Goal: Task Accomplishment & Management: Use online tool/utility

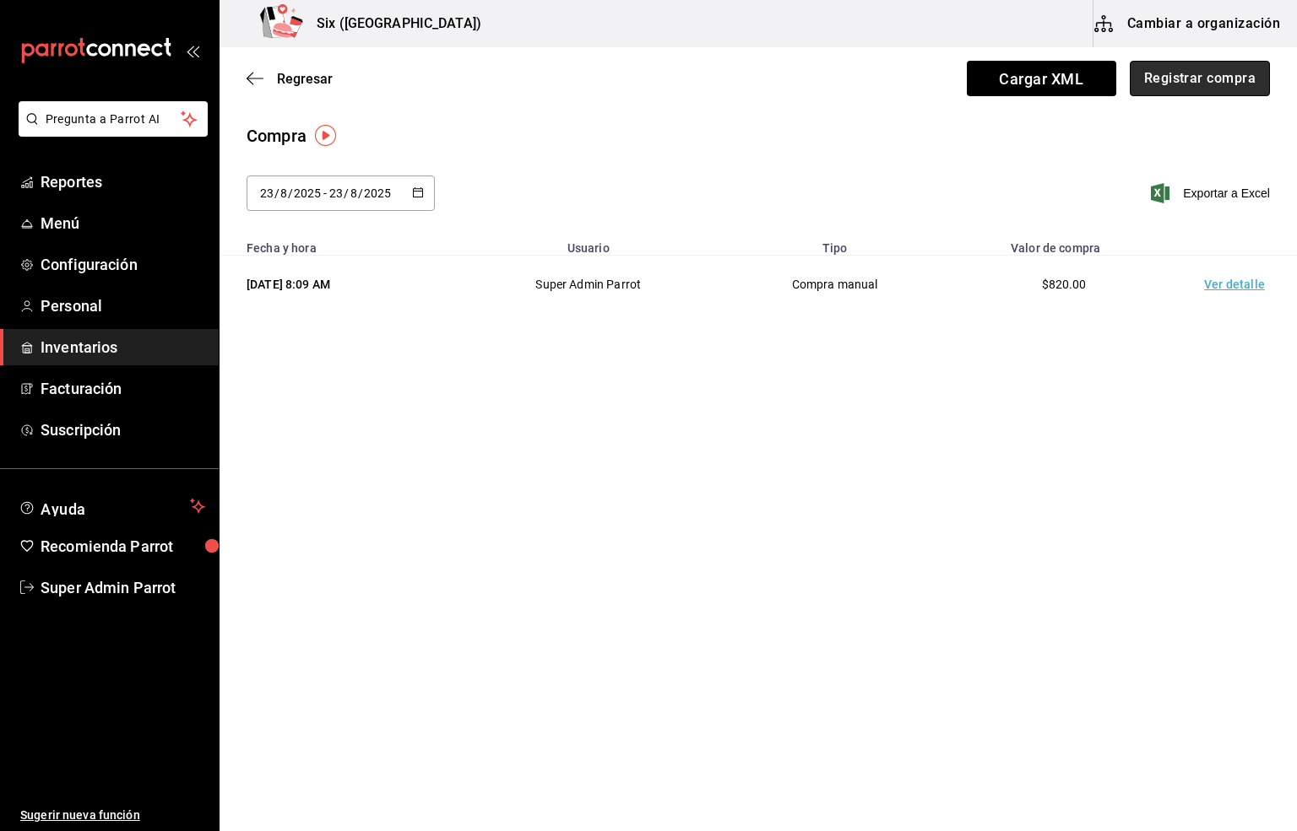
click at [1181, 68] on button "Registrar compra" at bounding box center [1199, 78] width 140 height 35
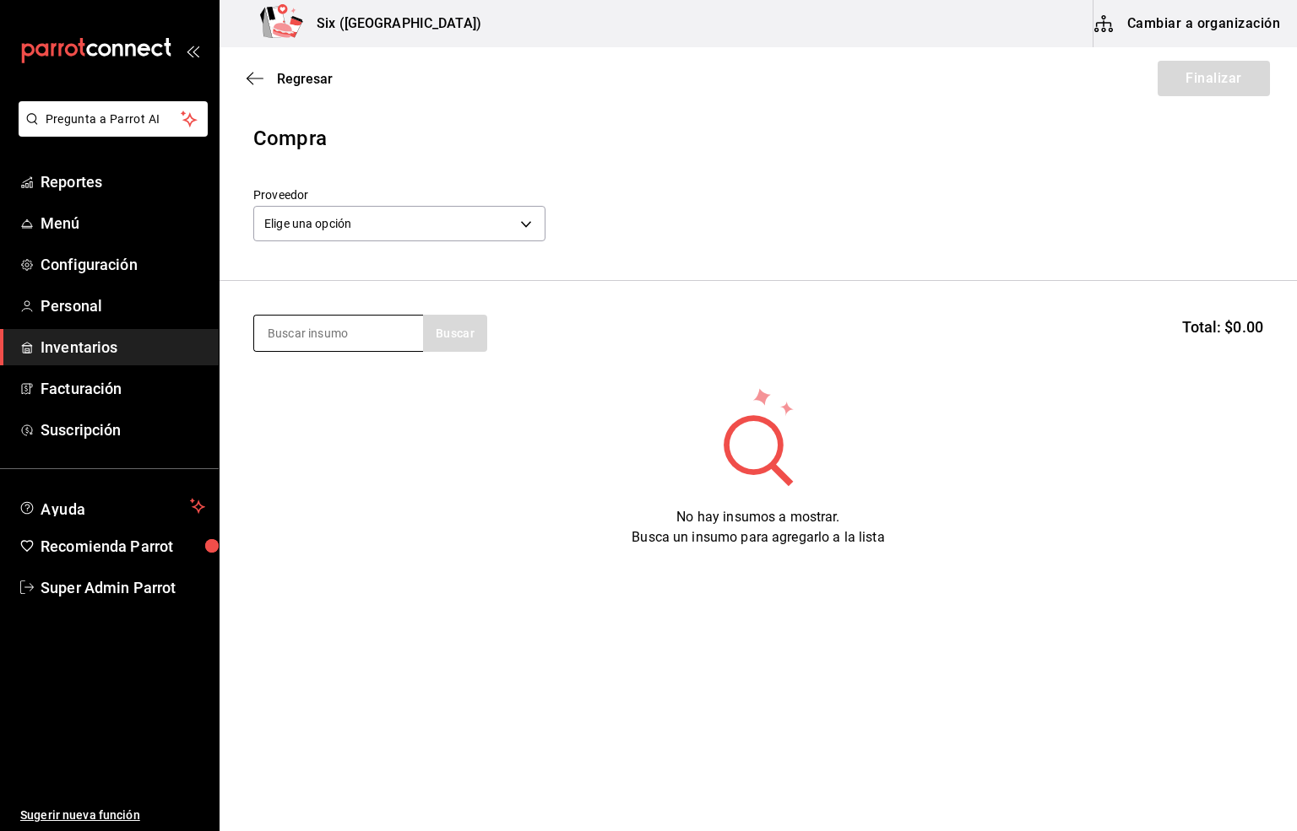
click at [292, 330] on input at bounding box center [338, 333] width 169 height 35
type input "[PERSON_NAME]"
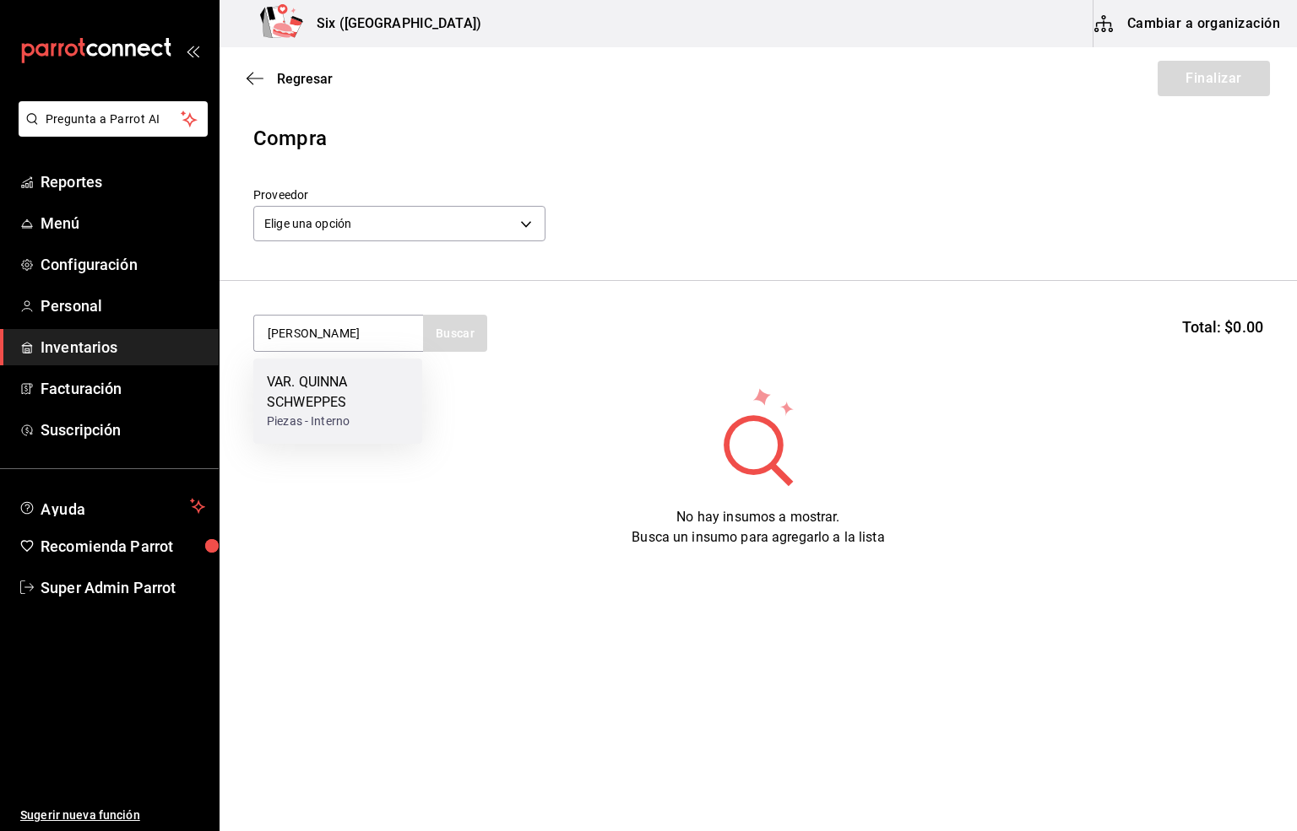
click at [289, 400] on div "VAR. QUINNA SCHWEPPES" at bounding box center [338, 392] width 142 height 41
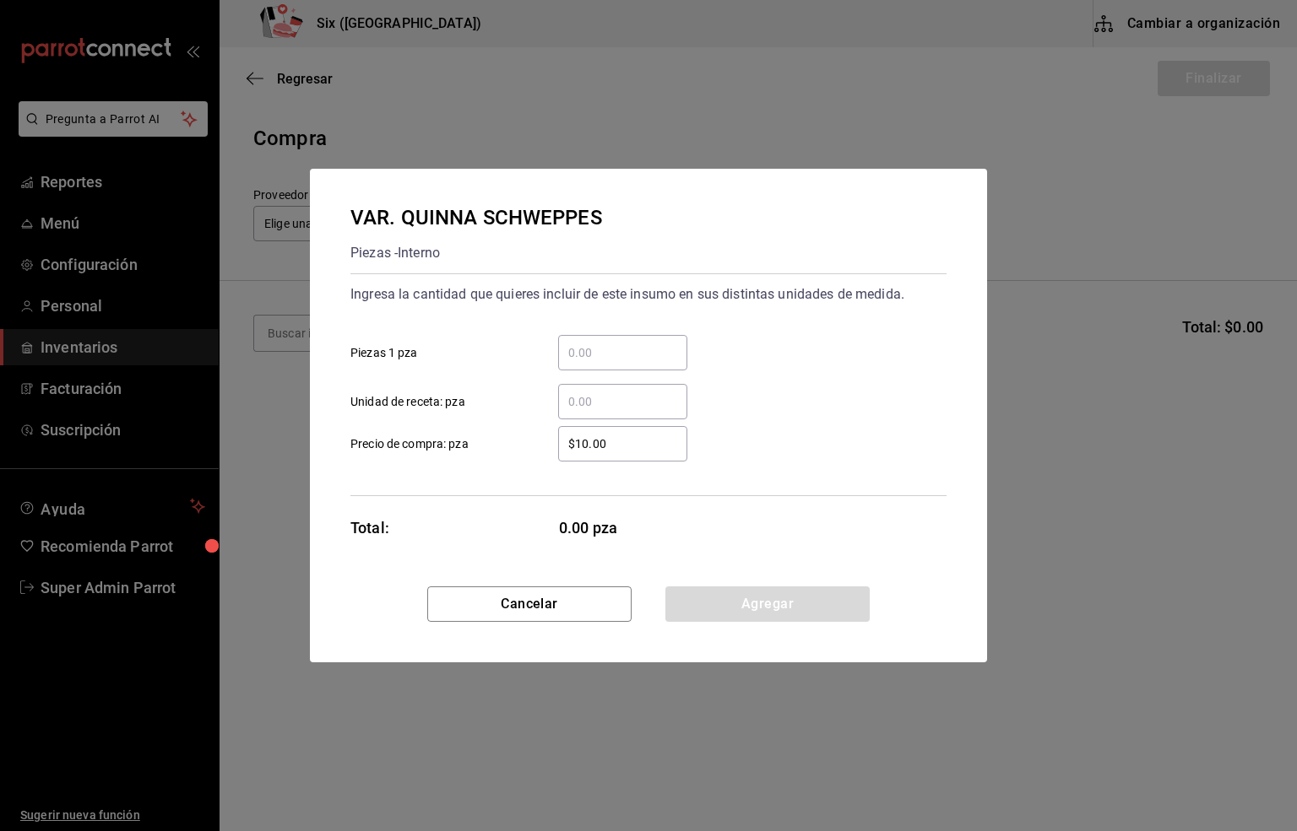
click at [621, 408] on input "​ Unidad de receta: pza" at bounding box center [622, 402] width 129 height 20
type input "24"
click at [831, 606] on button "Agregar" at bounding box center [767, 604] width 204 height 35
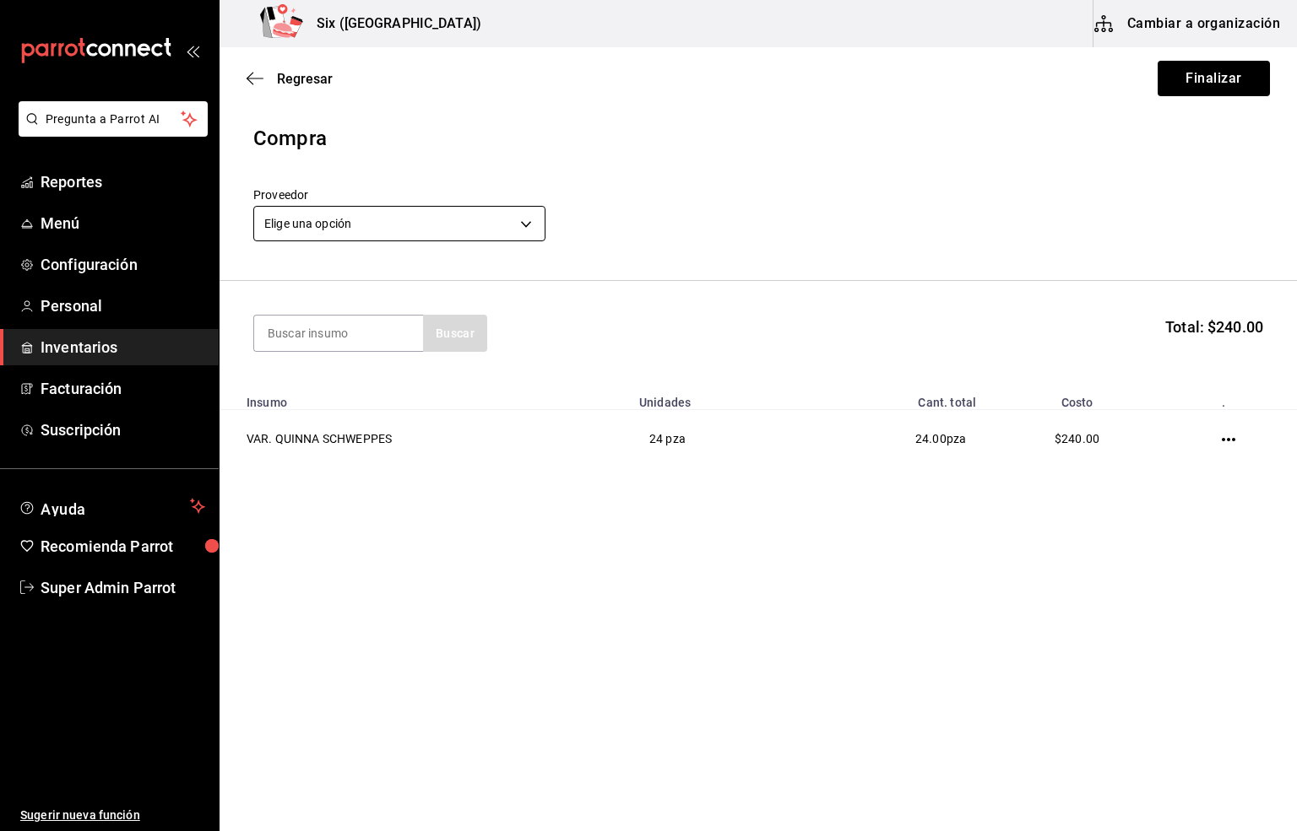
click at [311, 211] on body "Pregunta a Parrot AI Reportes Menú Configuración Personal Inventarios Facturaci…" at bounding box center [648, 368] width 1297 height 736
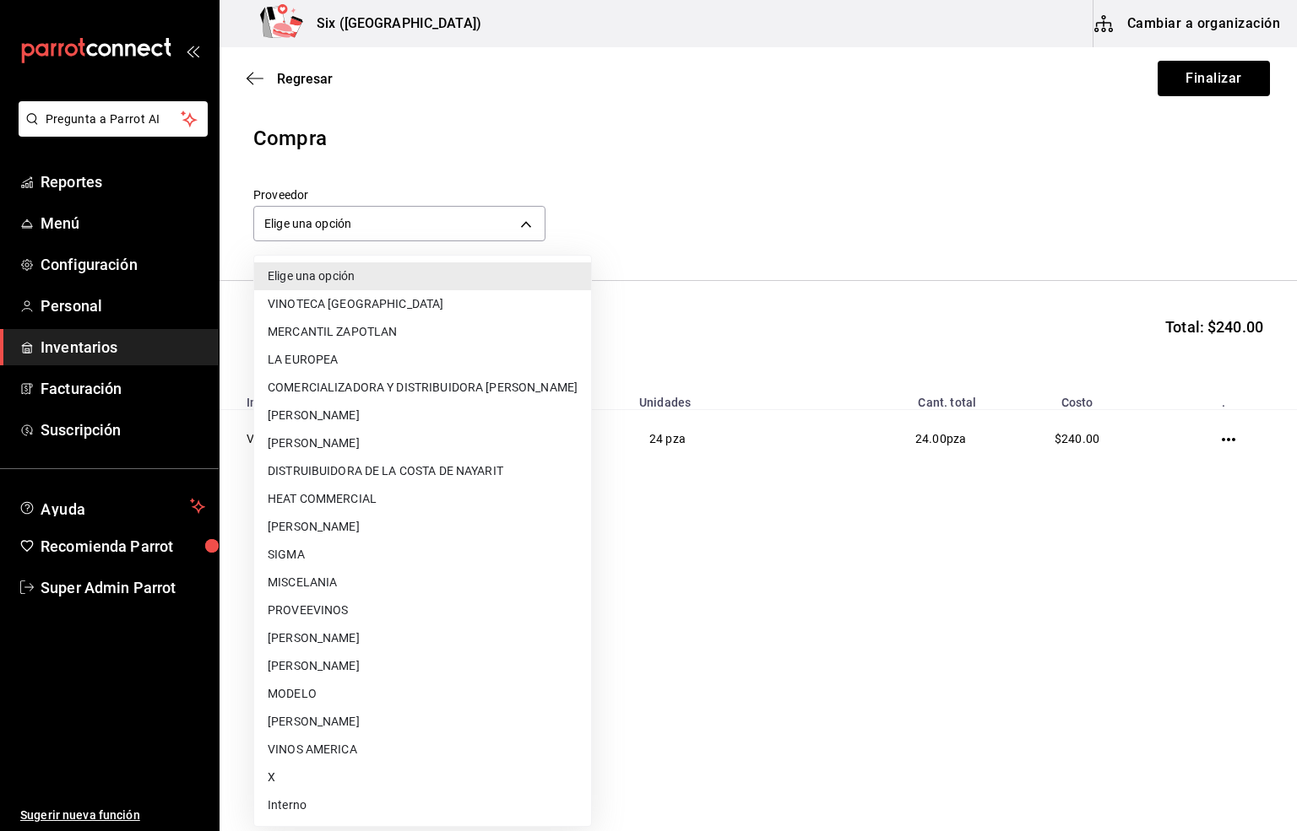
click at [282, 801] on li "Interno" at bounding box center [422, 806] width 337 height 28
type input "e92abefe-3c10-4da0-8aca-c4e45273ec9d"
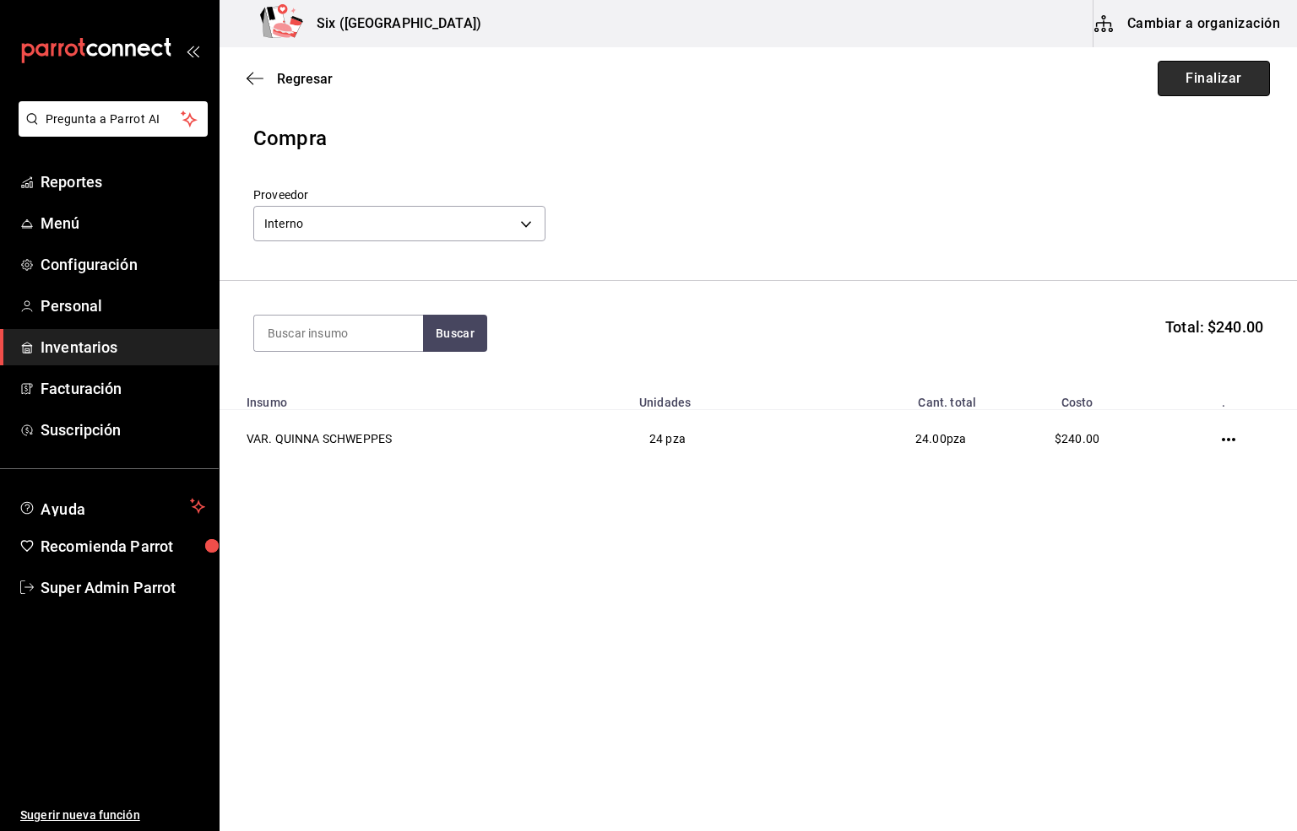
click at [1198, 77] on button "Finalizar" at bounding box center [1213, 78] width 112 height 35
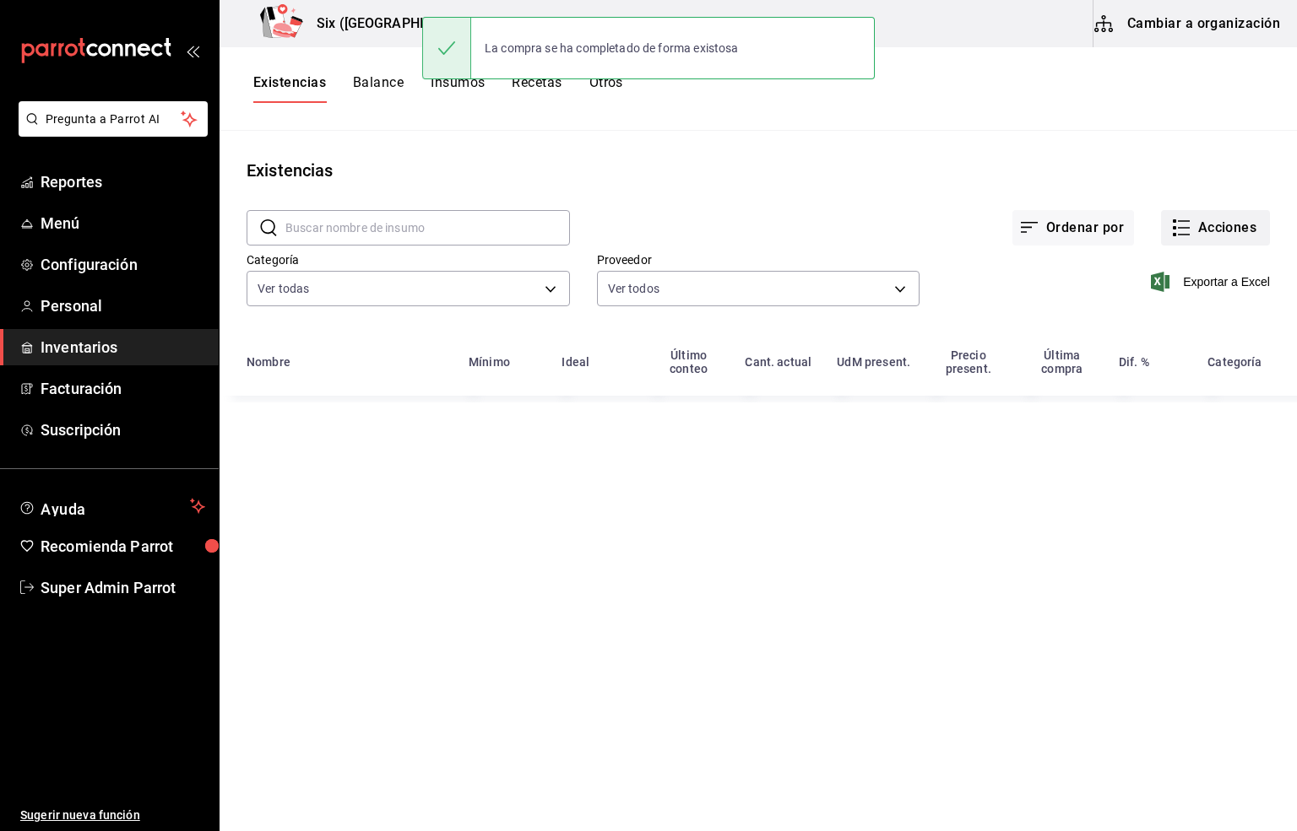
click at [1244, 234] on button "Acciones" at bounding box center [1215, 227] width 109 height 35
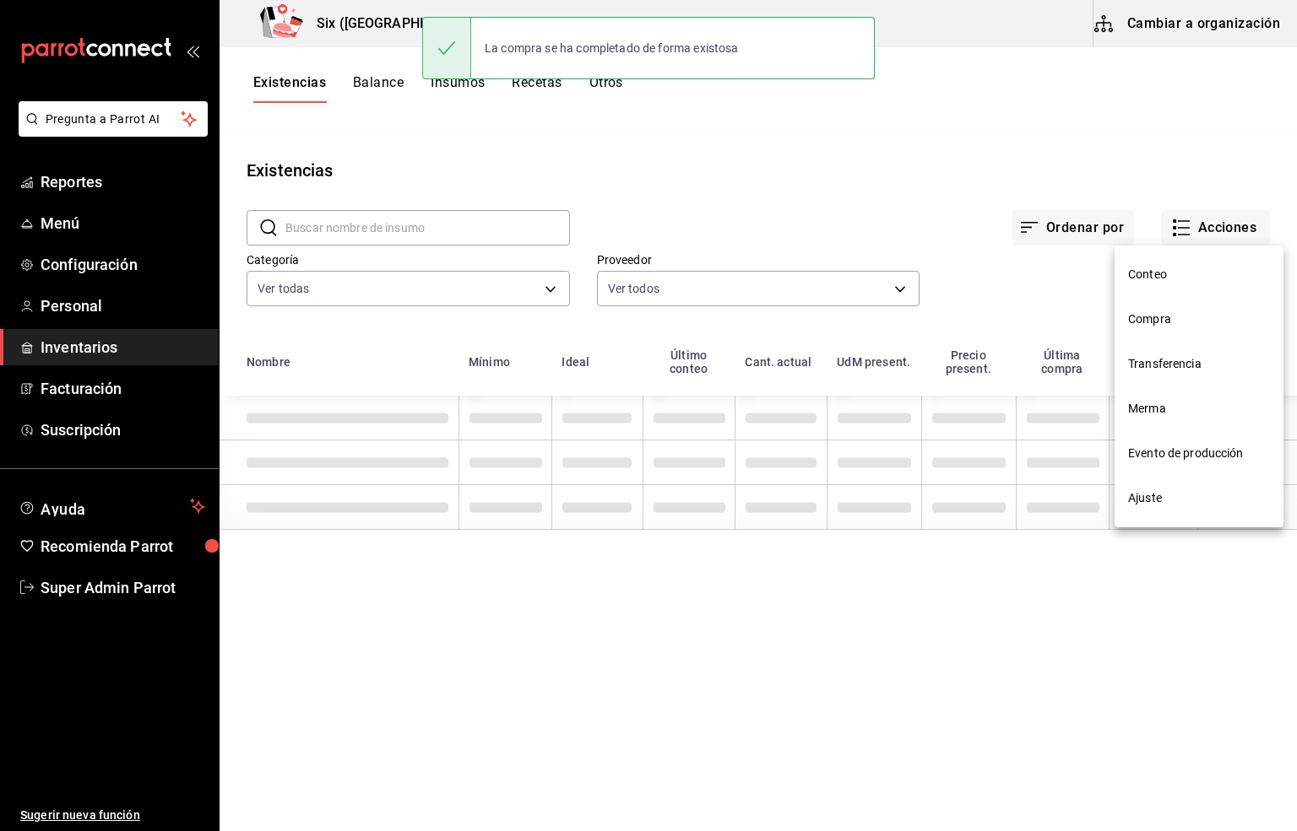
click at [1152, 309] on li "Compra" at bounding box center [1198, 319] width 169 height 45
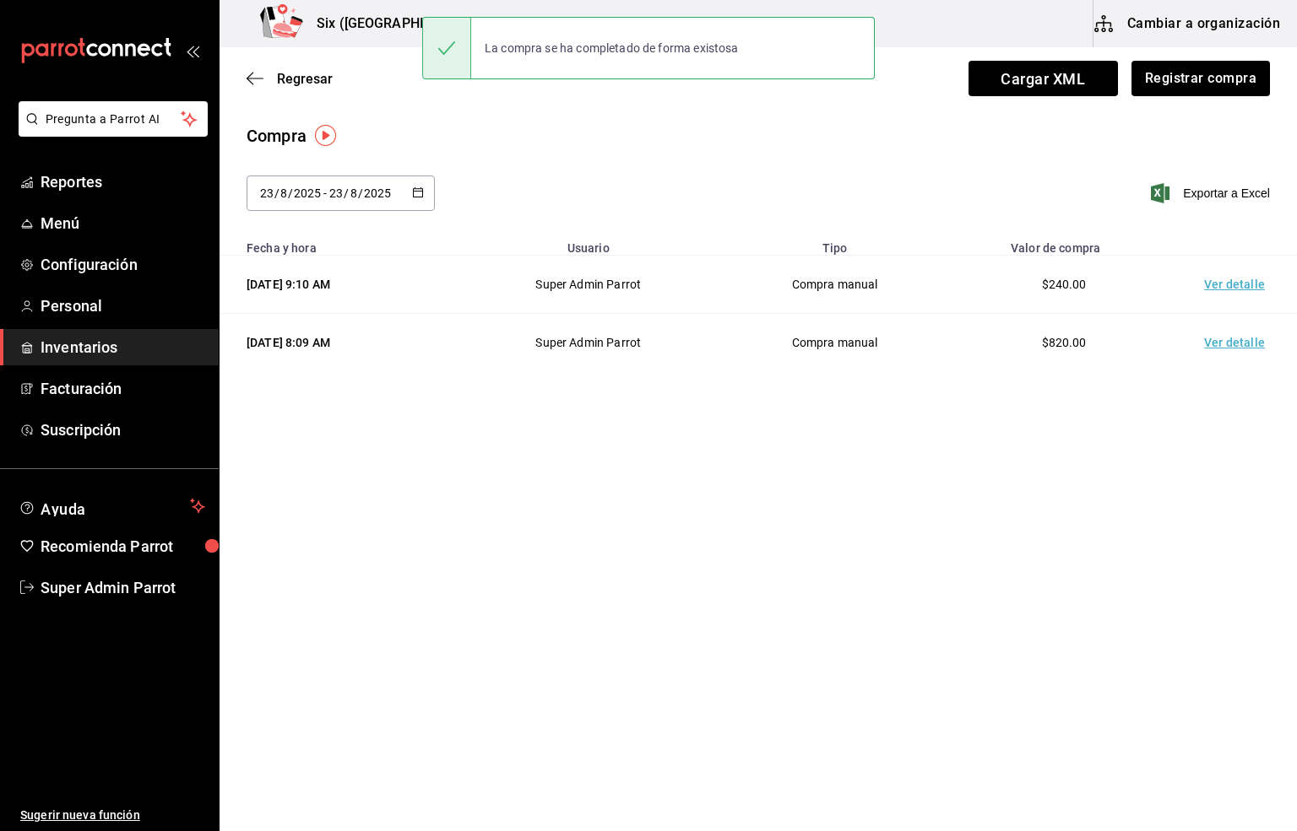
click at [1219, 289] on td "Ver detalle" at bounding box center [1237, 285] width 118 height 58
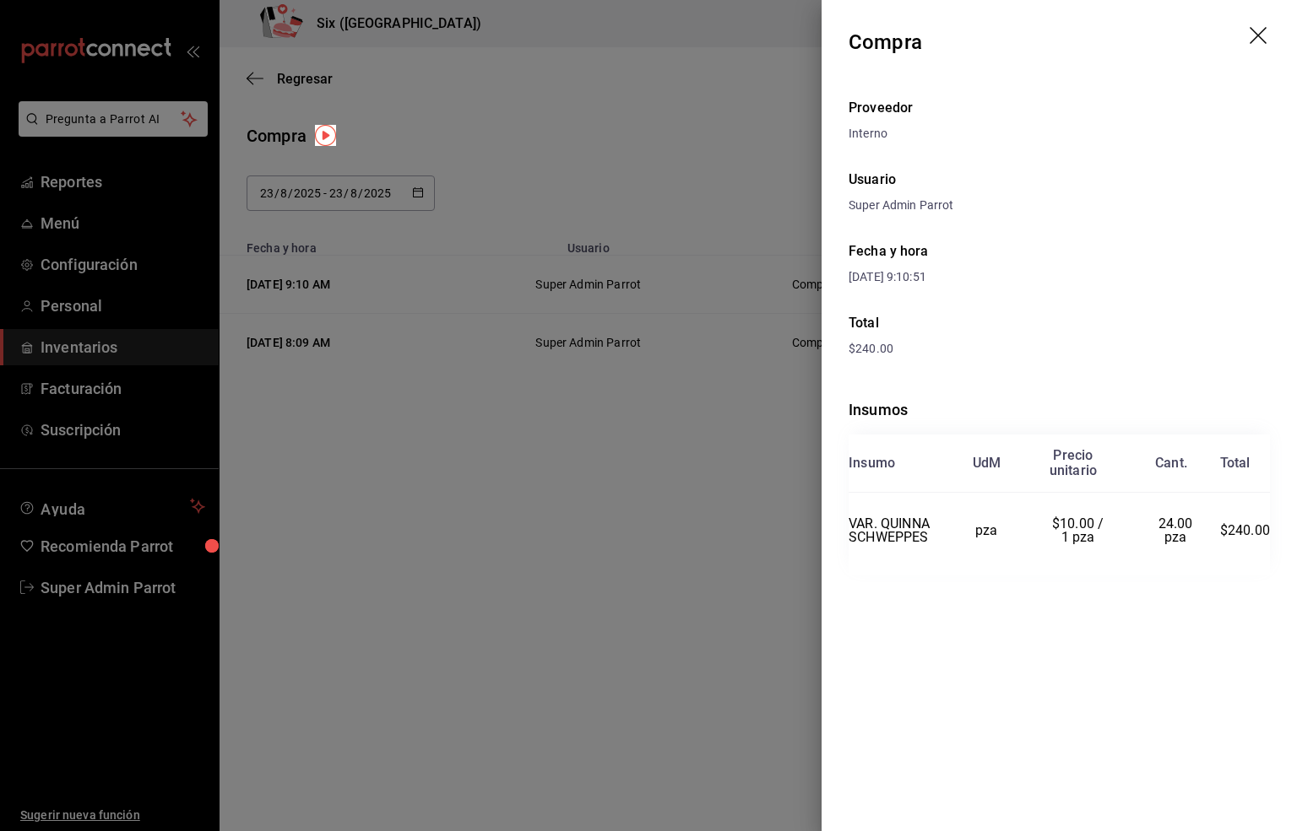
click at [1259, 38] on icon "drag" at bounding box center [1257, 35] width 17 height 17
